Goal: Task Accomplishment & Management: Use online tool/utility

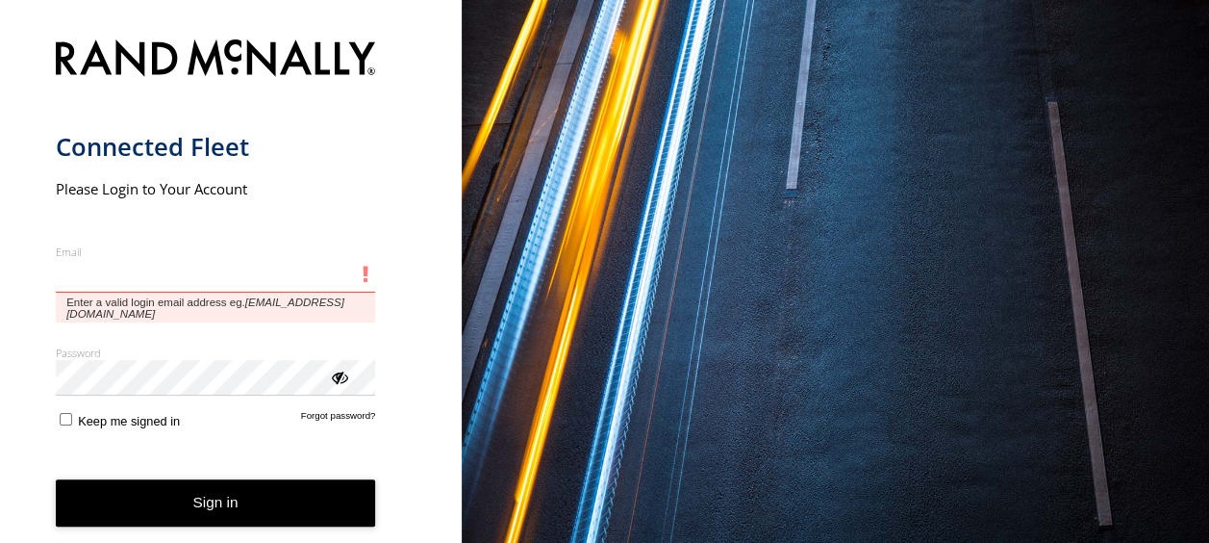
type input "**********"
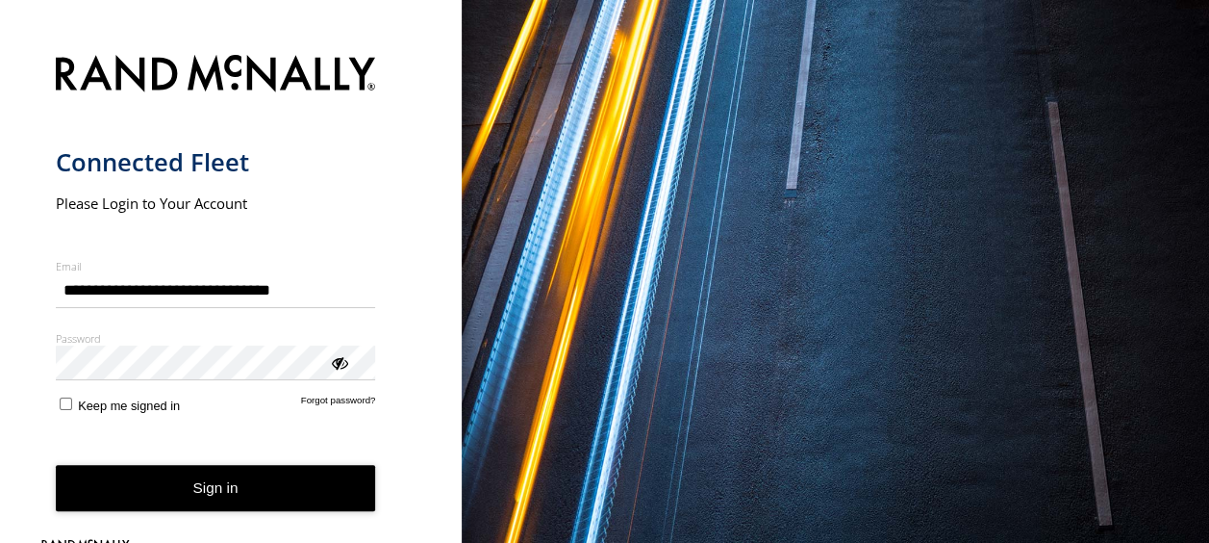
click at [142, 496] on button "Sign in" at bounding box center [216, 488] width 320 height 47
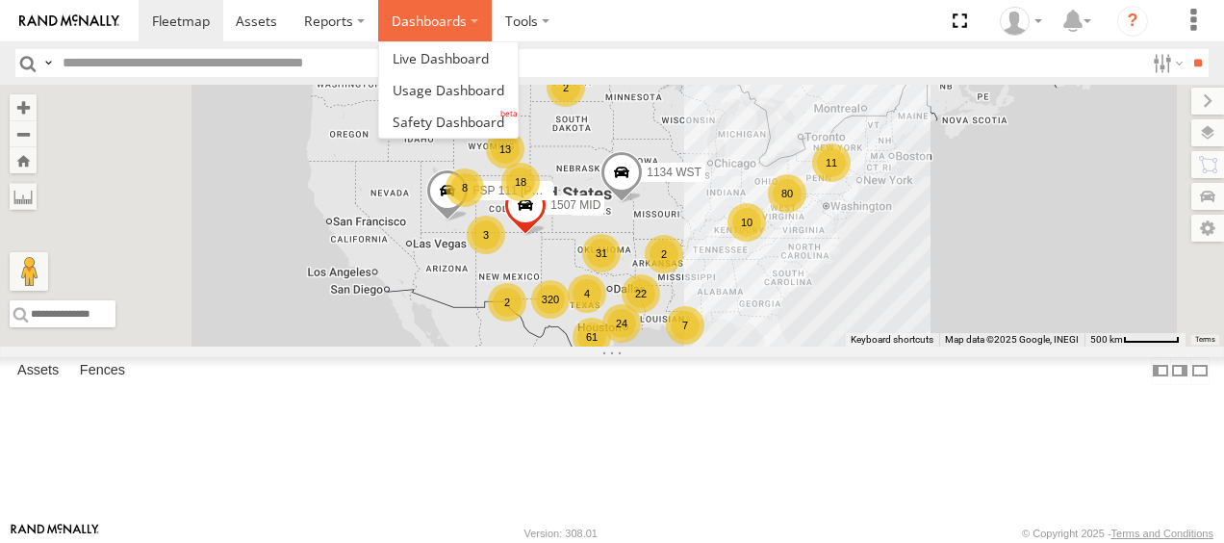
click at [441, 12] on label "Dashboards" at bounding box center [435, 20] width 114 height 41
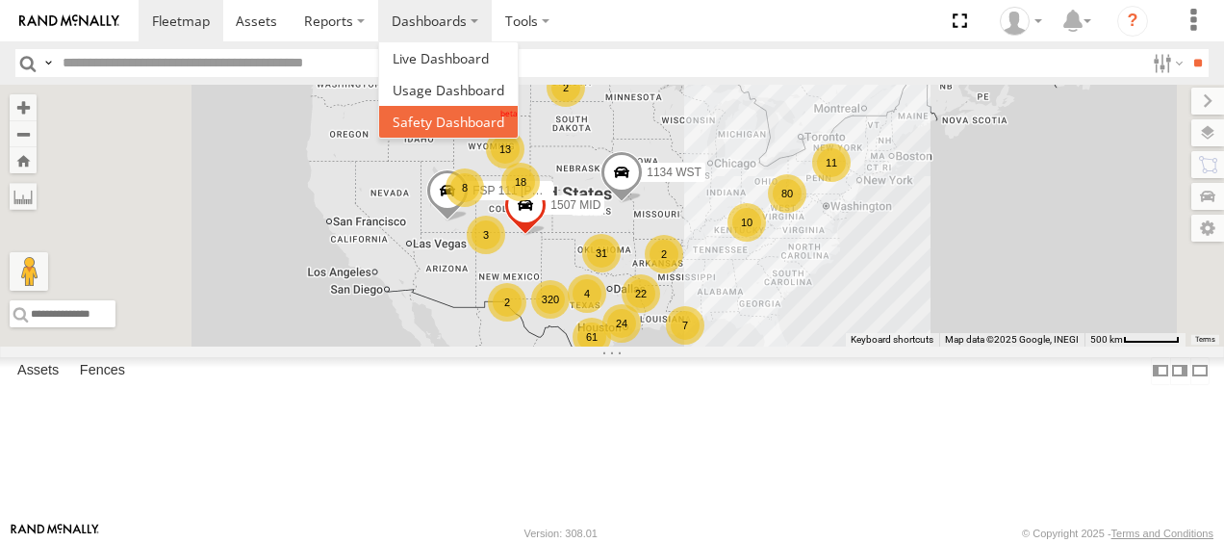
click at [443, 114] on span at bounding box center [449, 122] width 112 height 18
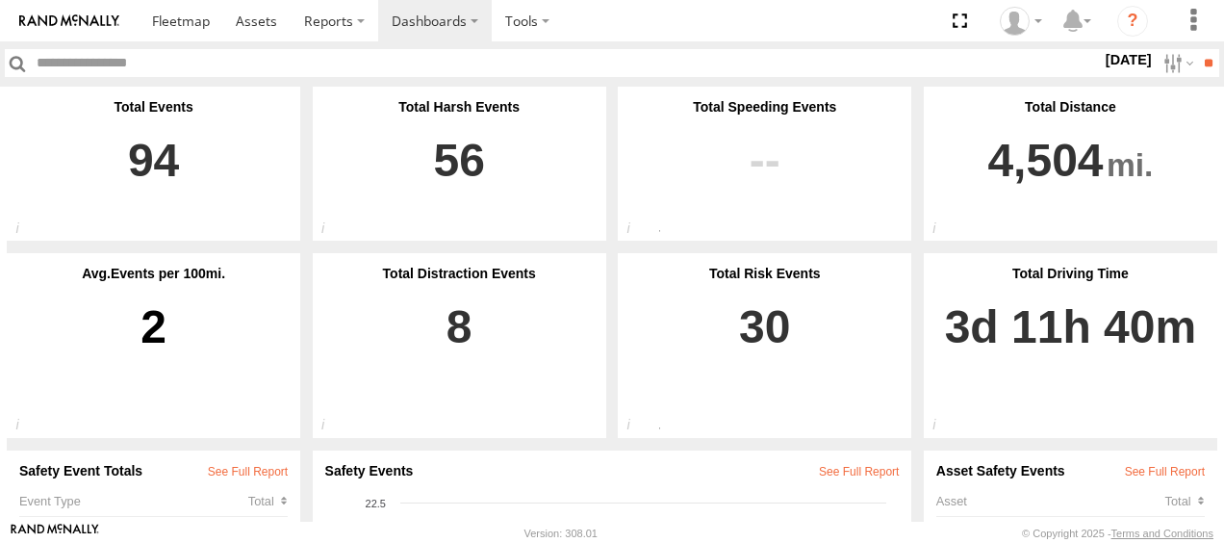
click at [1135, 67] on label "19 Sep 25" at bounding box center [1129, 59] width 54 height 21
click at [0, 0] on label at bounding box center [0, 0] width 0 height 0
click at [1201, 73] on input "**" at bounding box center [1208, 63] width 22 height 28
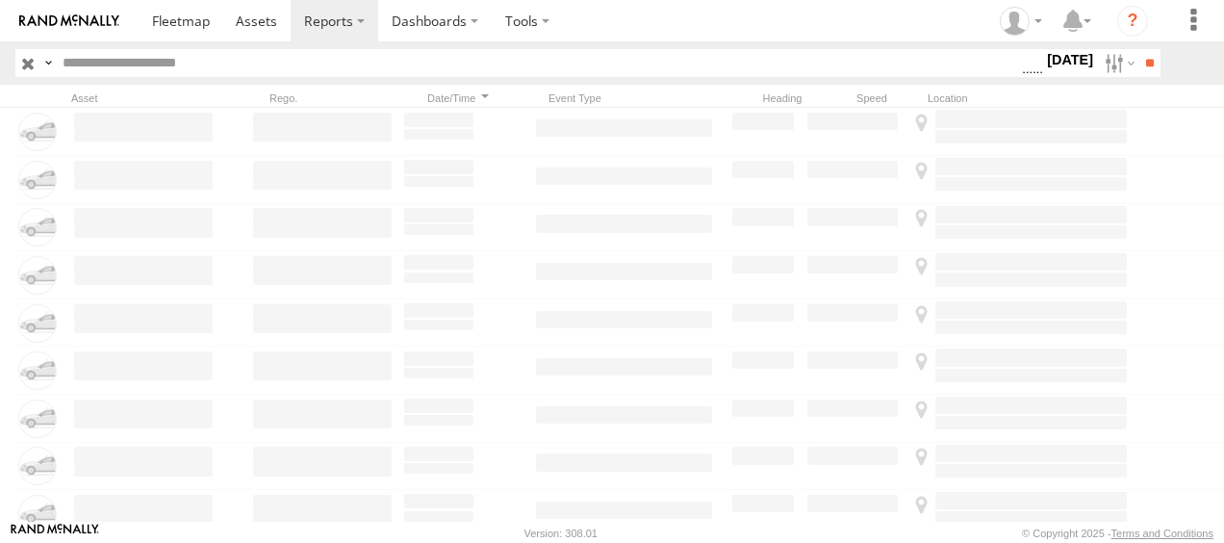
click at [1057, 50] on label "[DATE]" at bounding box center [1070, 59] width 54 height 21
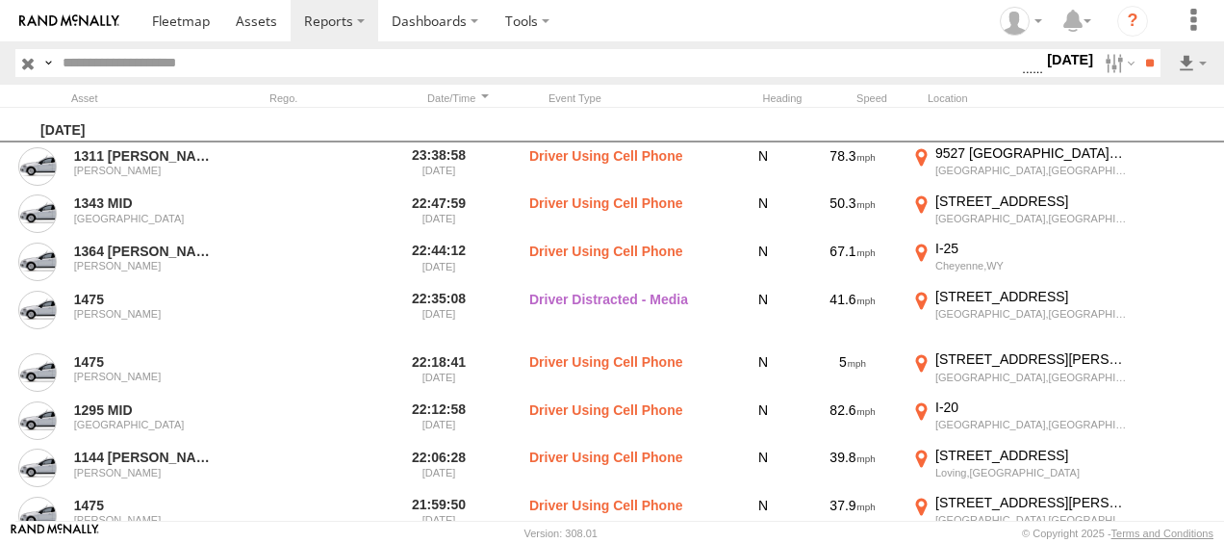
click at [0, 0] on span "Driver Distracted" at bounding box center [0, 0] width 0 height 0
click at [0, 0] on span "Food or Drink" at bounding box center [0, 0] width 0 height 0
click at [0, 0] on span "Driver Smoking" at bounding box center [0, 0] width 0 height 0
click at [0, 0] on span "Driver Distracted" at bounding box center [0, 0] width 0 height 0
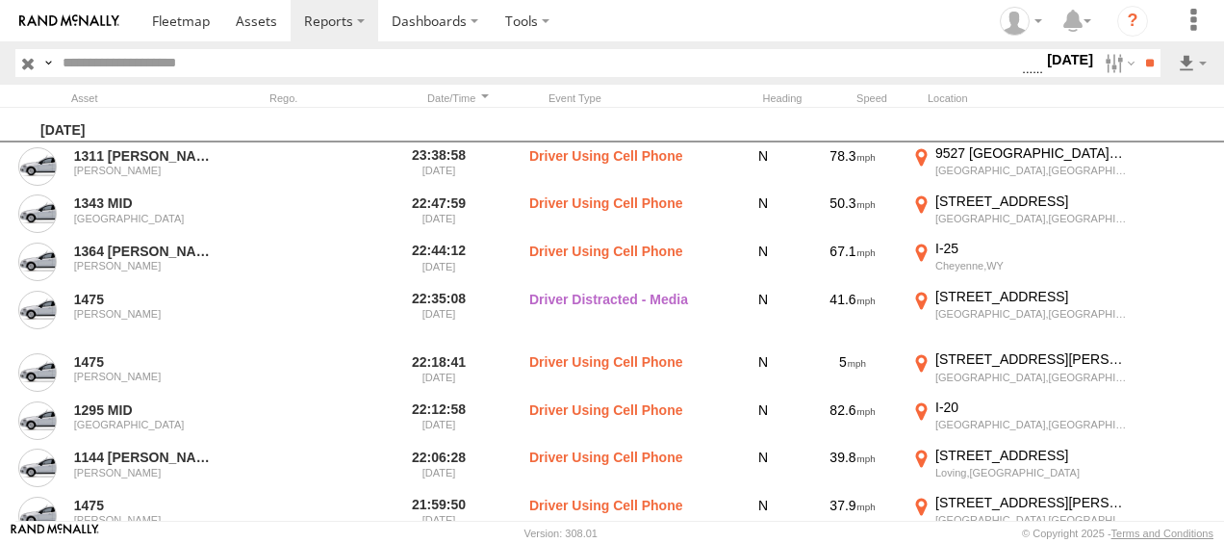
click at [0, 0] on span "Food or Drink" at bounding box center [0, 0] width 0 height 0
click at [0, 0] on span "Driver Smoking" at bounding box center [0, 0] width 0 height 0
click at [1138, 60] on input "**" at bounding box center [1149, 63] width 22 height 28
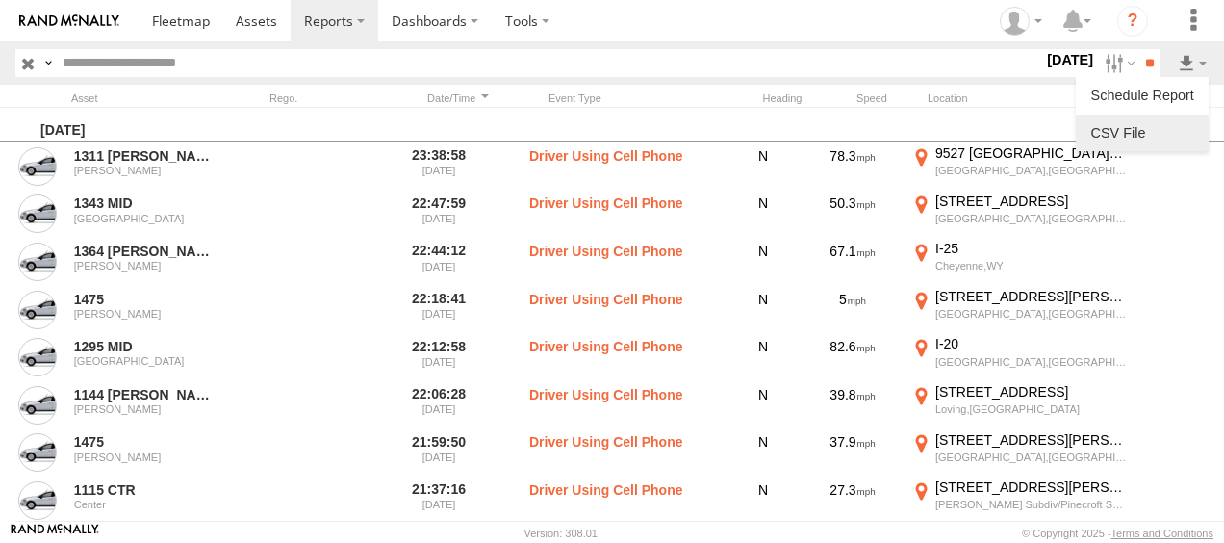
click at [1137, 147] on link at bounding box center [1141, 132] width 117 height 29
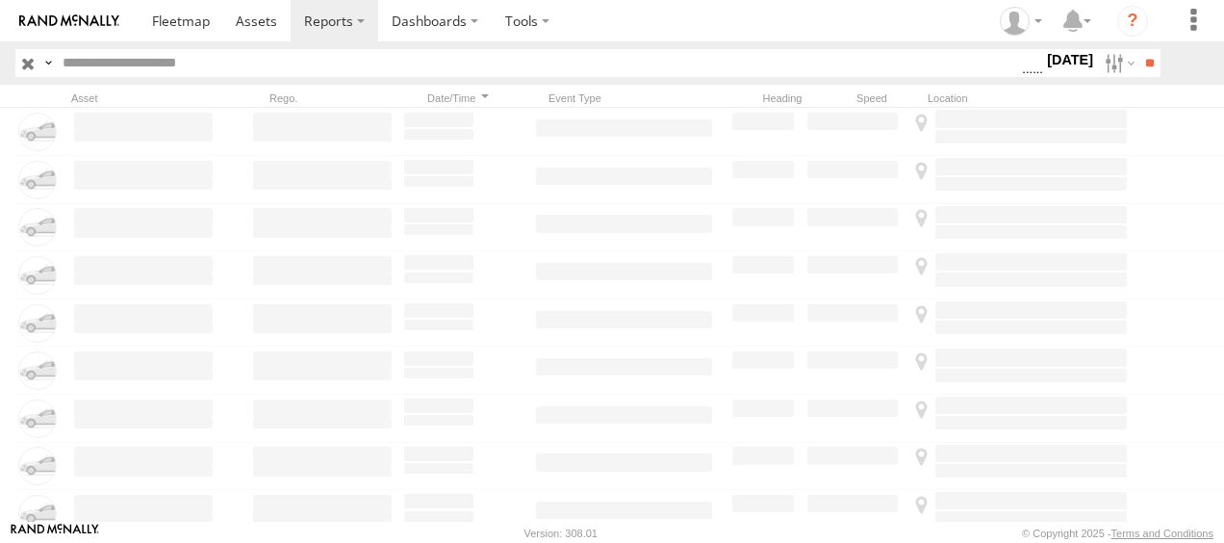
click at [1045, 60] on label "[DATE]" at bounding box center [1070, 59] width 54 height 21
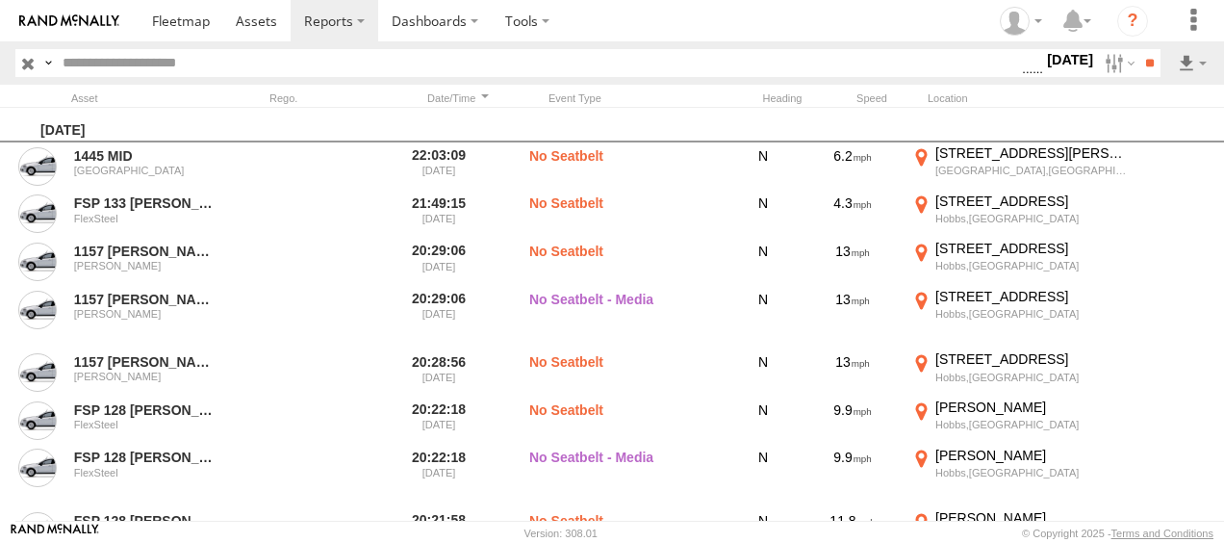
click at [0, 0] on span "Seatbelt Alarm" at bounding box center [0, 0] width 0 height 0
click at [0, 0] on span "Lane Departure" at bounding box center [0, 0] width 0 height 0
click at [0, 0] on span "Possible Fatigue" at bounding box center [0, 0] width 0 height 0
click at [0, 0] on span "No Driver Detected" at bounding box center [0, 0] width 0 height 0
click at [1022, 76] on label "Tailgating" at bounding box center [1022, 63] width 0 height 25
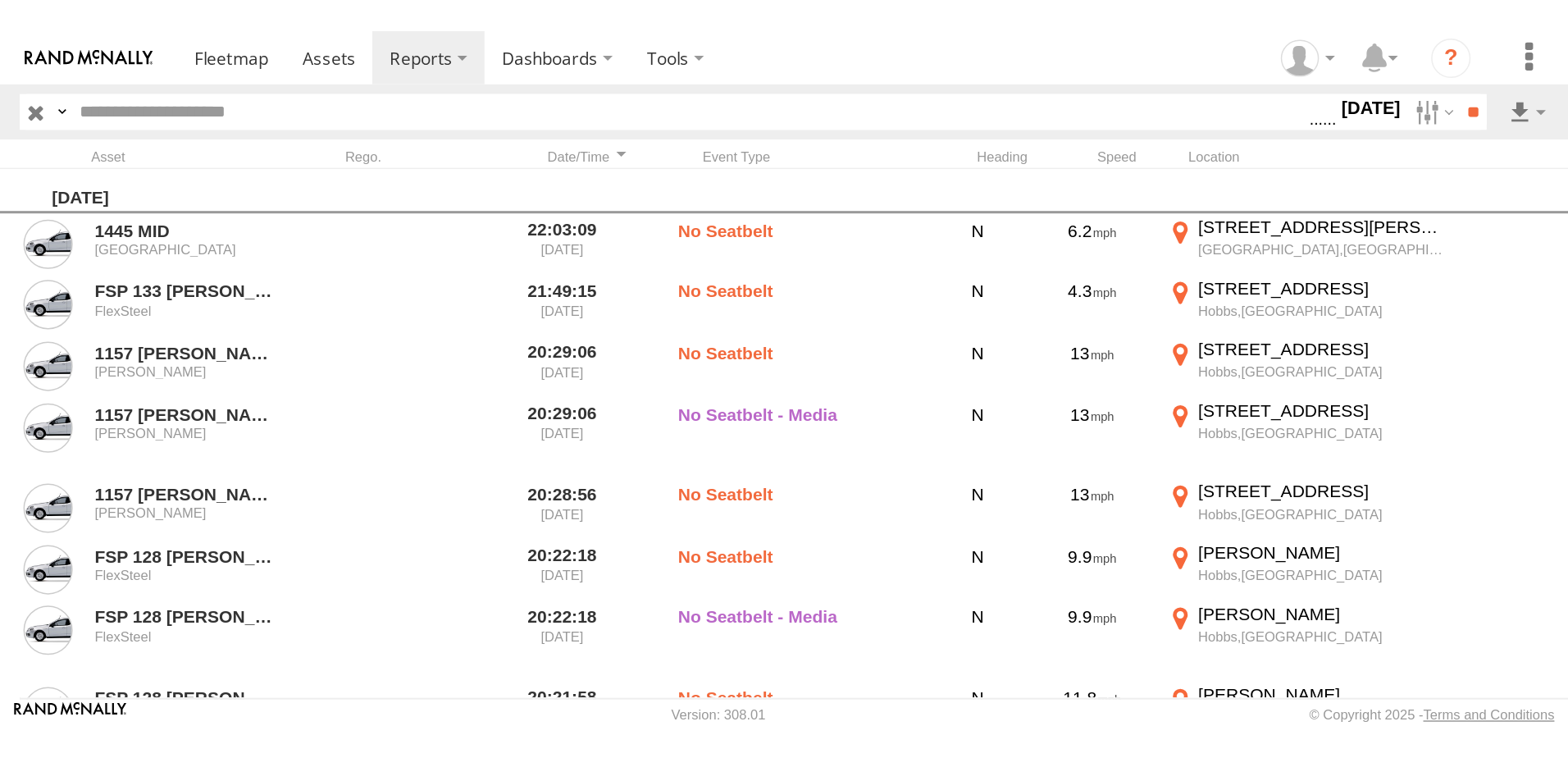
scroll to position [1158, 0]
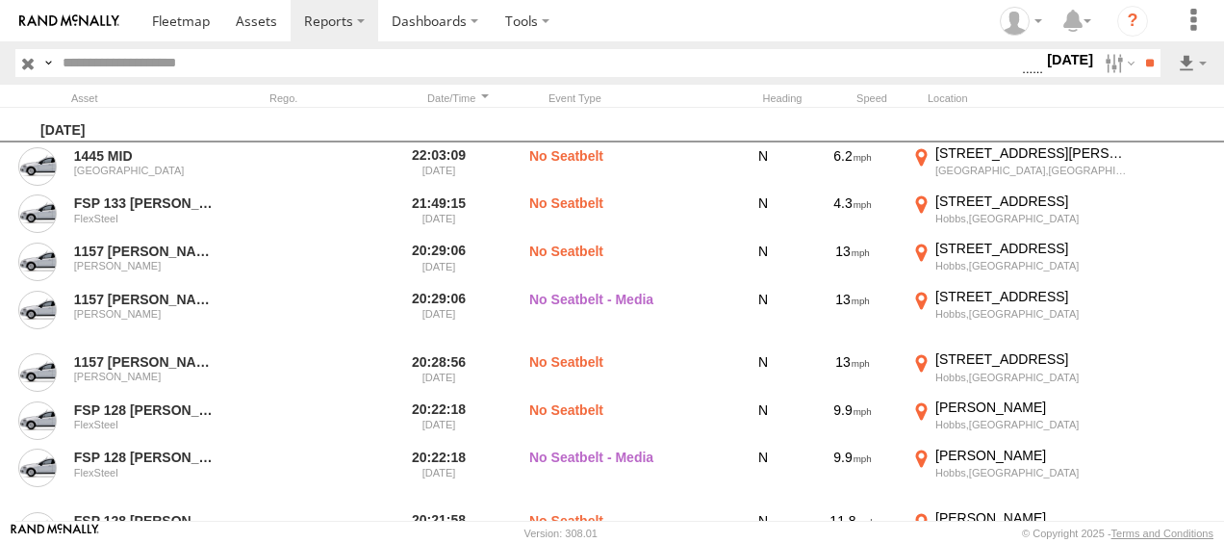
click at [0, 0] on span "Harsh Right Cornering" at bounding box center [0, 0] width 0 height 0
click at [0, 0] on span "Tailgating" at bounding box center [0, 0] width 0 height 0
click at [0, 0] on span "Seatbelt Alarm" at bounding box center [0, 0] width 0 height 0
click at [0, 0] on span "Possible Fatigue" at bounding box center [0, 0] width 0 height 0
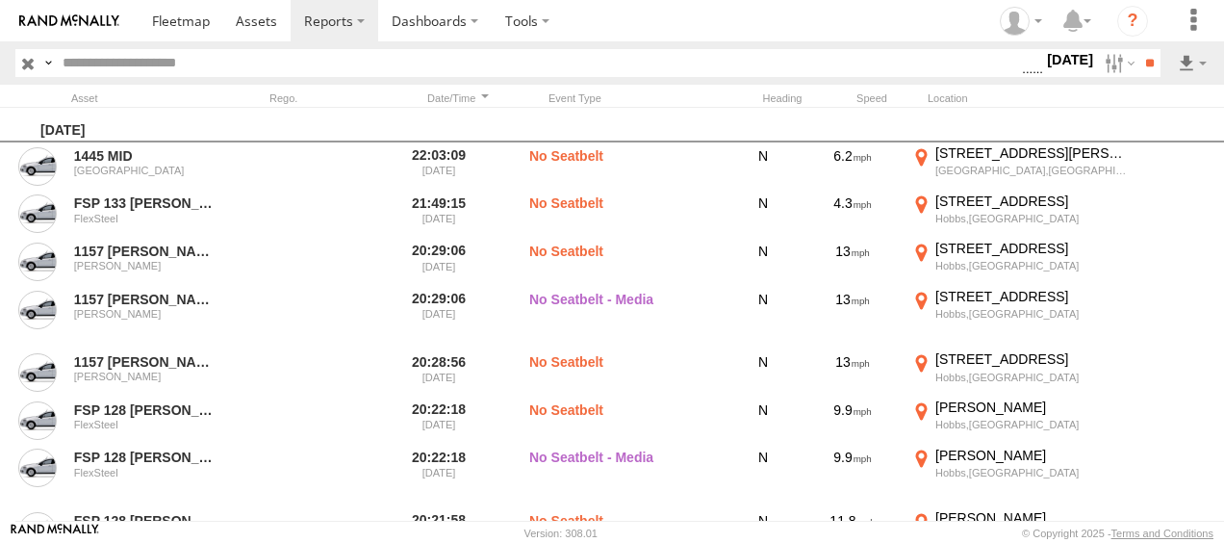
click at [0, 0] on span "No Driver Detected" at bounding box center [0, 0] width 0 height 0
click at [1142, 61] on input "**" at bounding box center [1149, 63] width 22 height 28
click at [1156, 136] on link at bounding box center [1141, 132] width 117 height 29
